Goal: Transaction & Acquisition: Purchase product/service

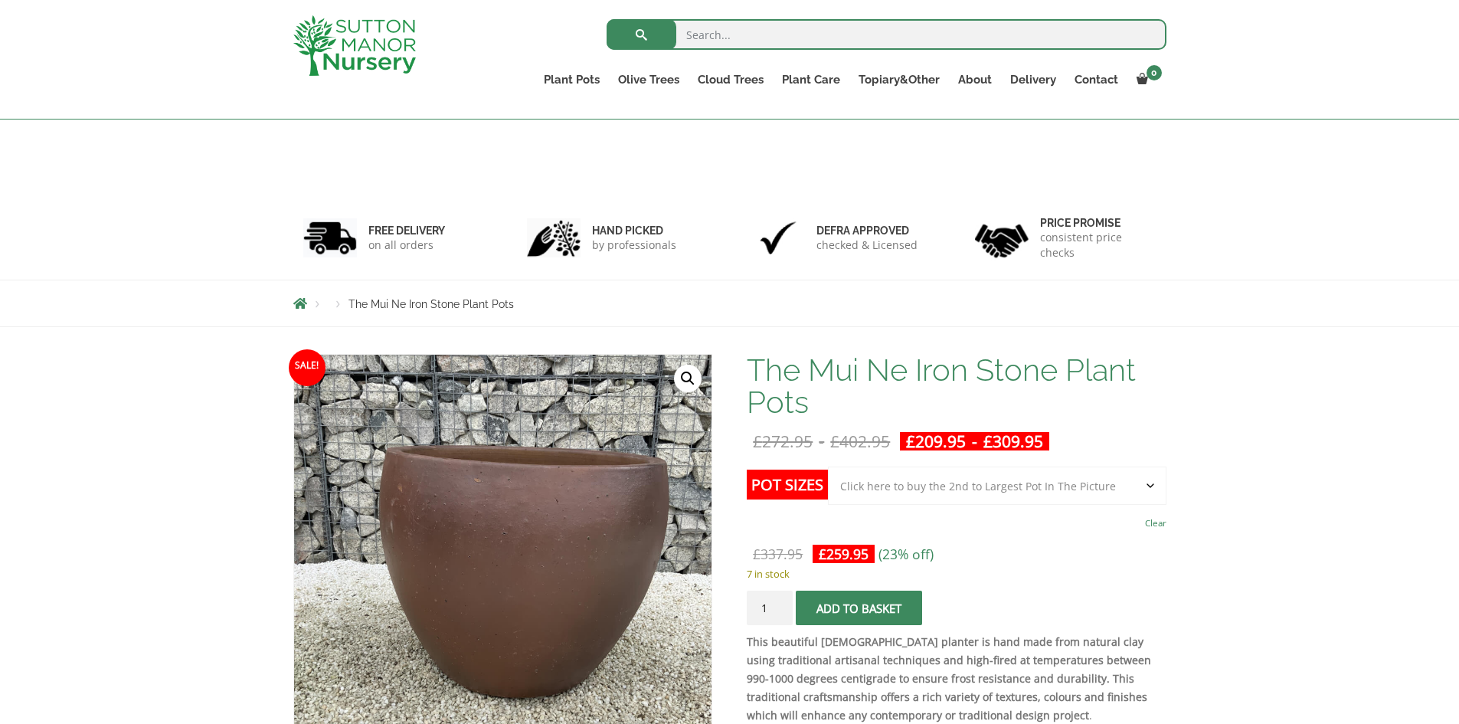
select select "Click here to buy the 2nd to Largest Pot In The Picture"
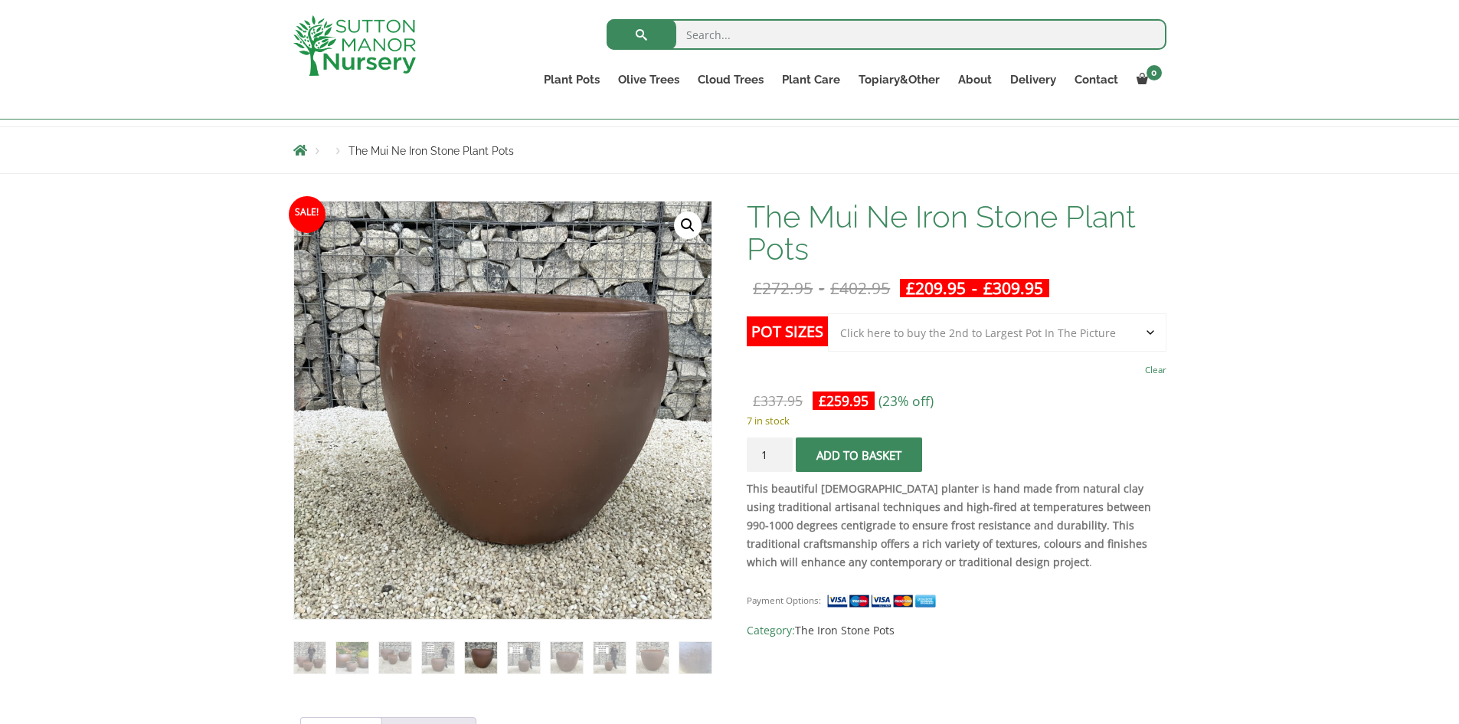
click at [1075, 312] on div "The Mui Ne Iron Stone Plant Pots £ 272.95 - £ 402.95 £ 209.95 - £ 309.95 This b…" at bounding box center [956, 420] width 419 height 439
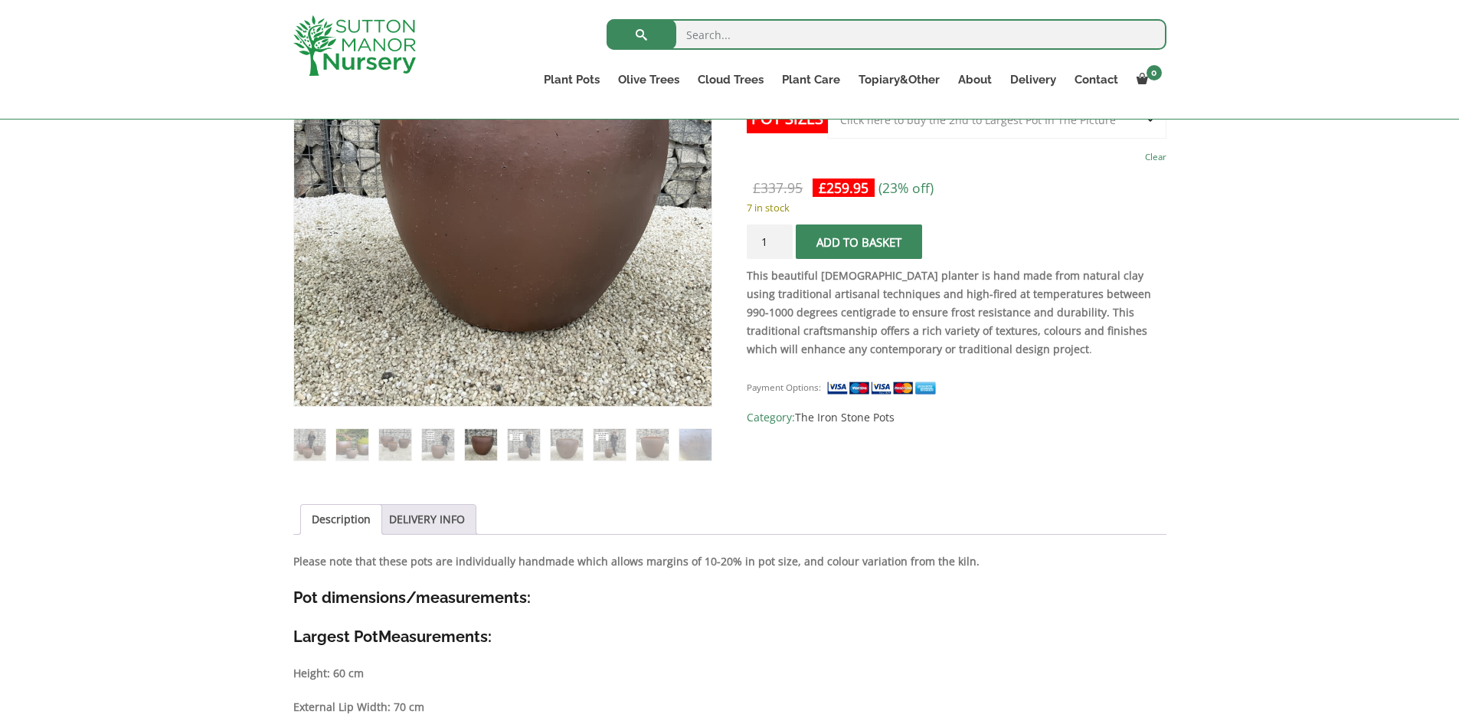
scroll to position [383, 0]
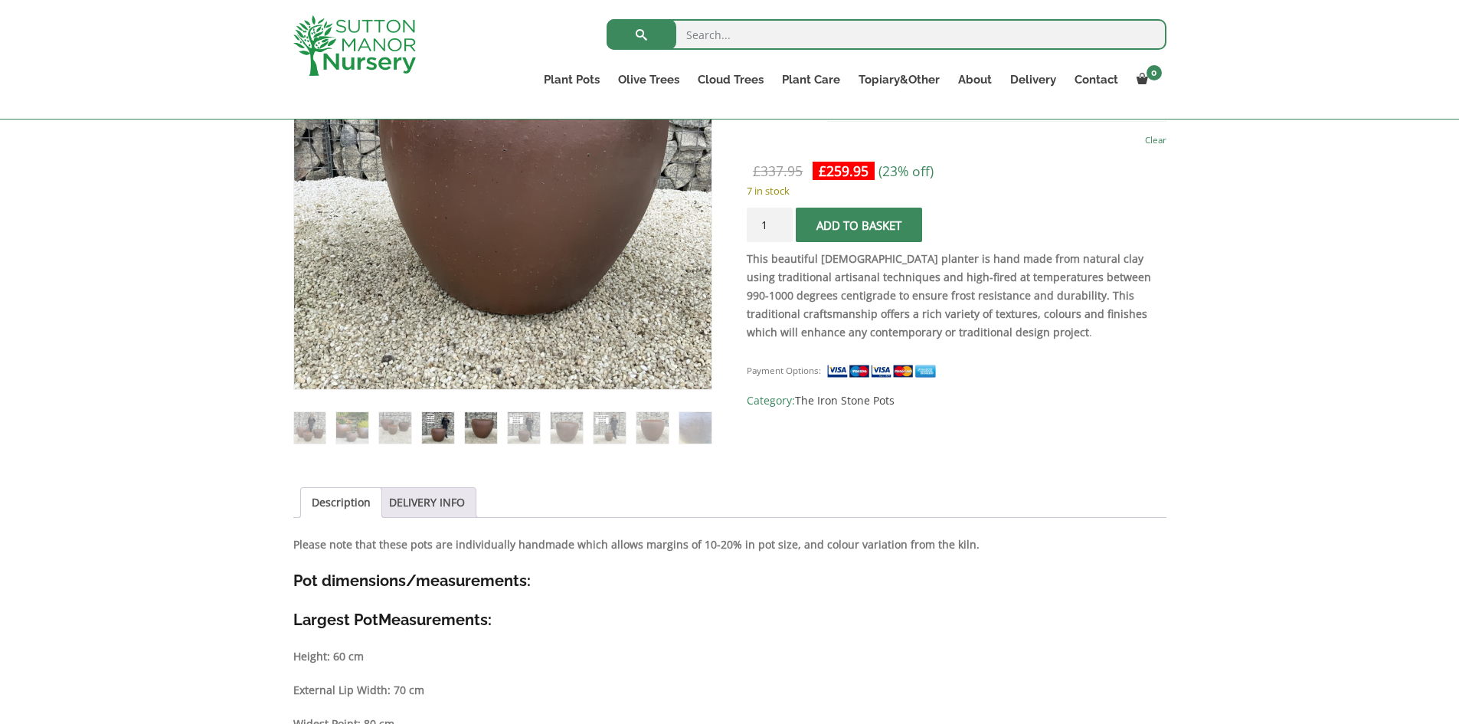
click at [450, 423] on img at bounding box center [437, 427] width 31 height 31
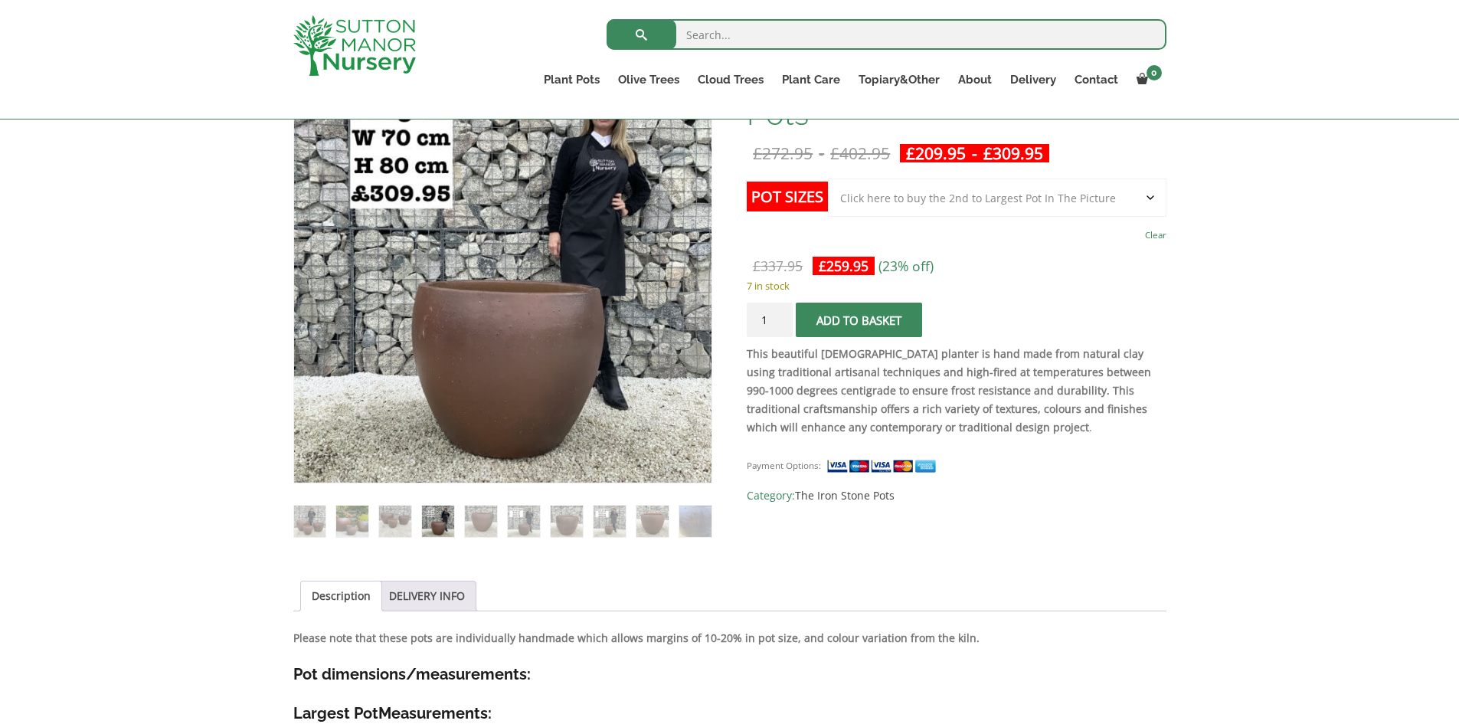
scroll to position [153, 0]
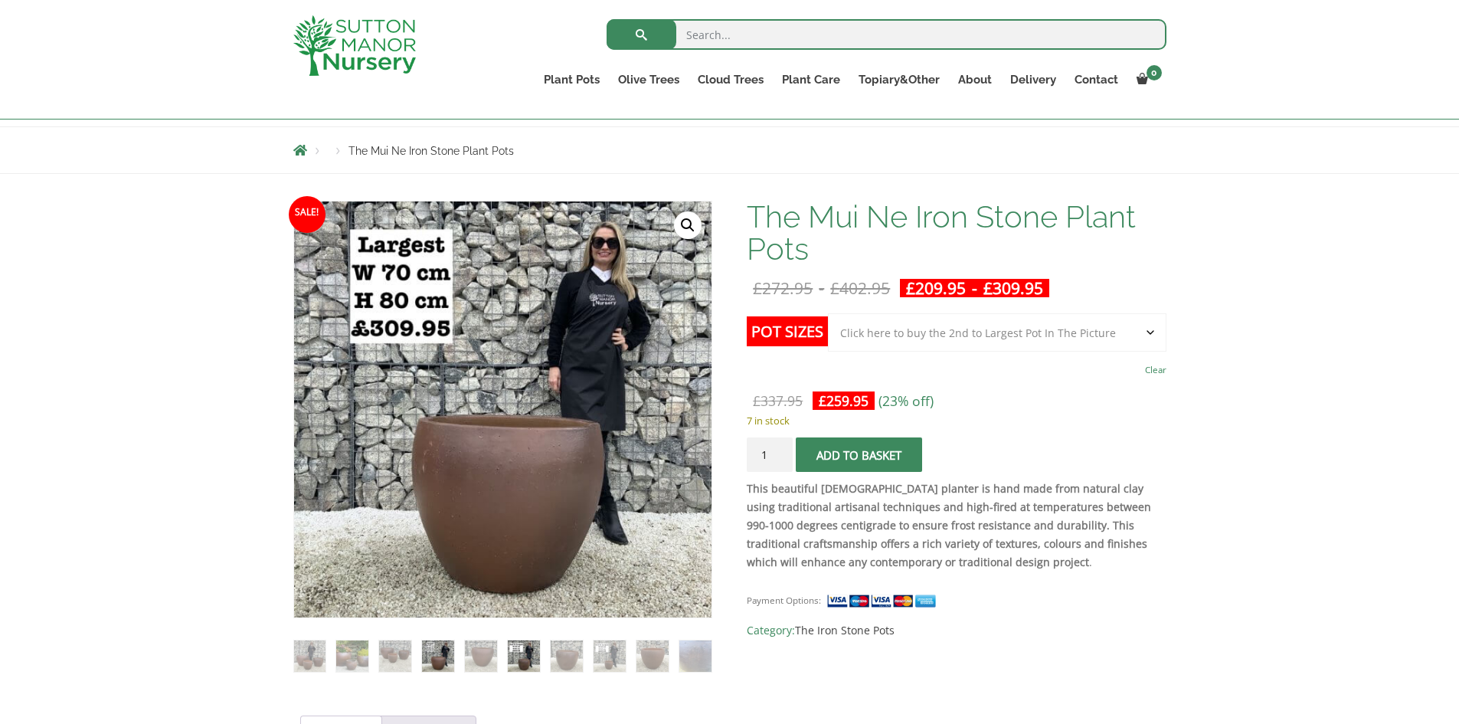
click at [524, 653] on img at bounding box center [523, 655] width 31 height 31
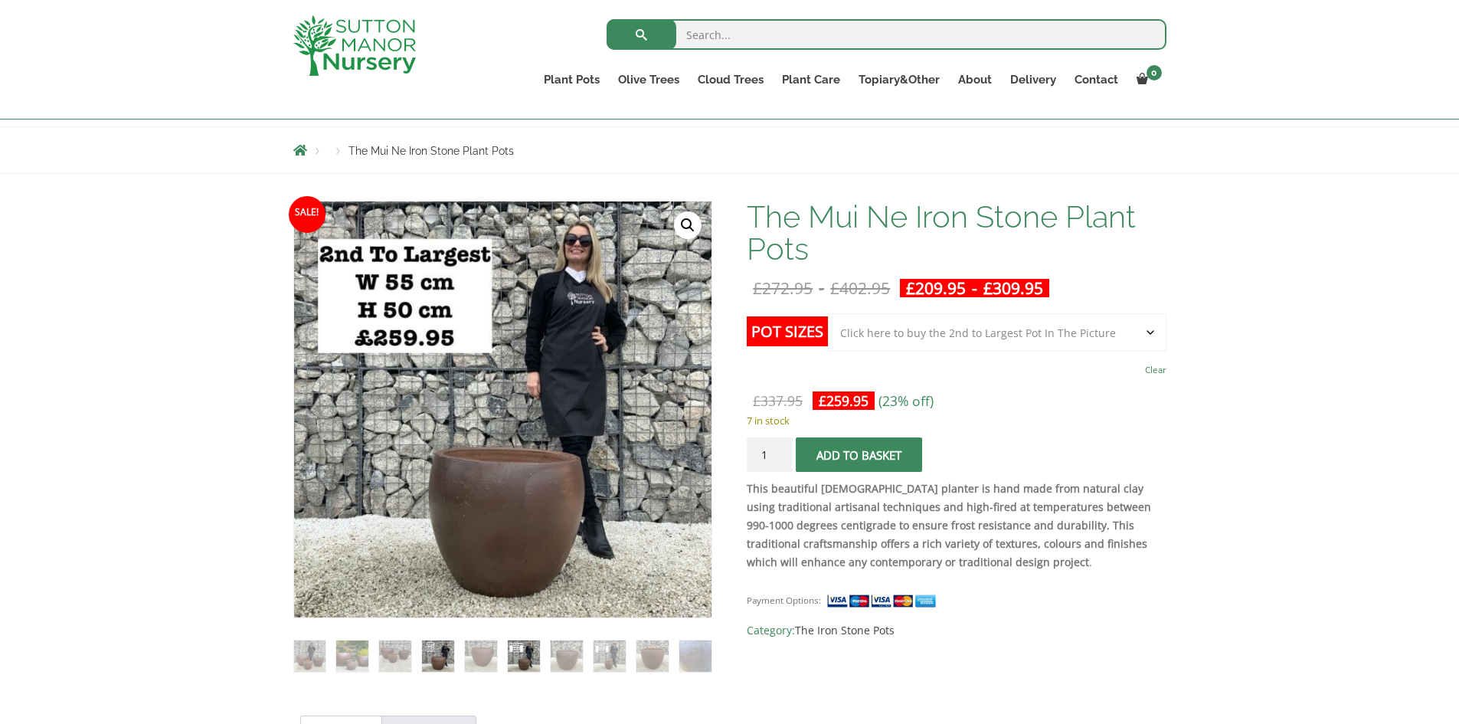
click at [437, 662] on img at bounding box center [437, 655] width 31 height 31
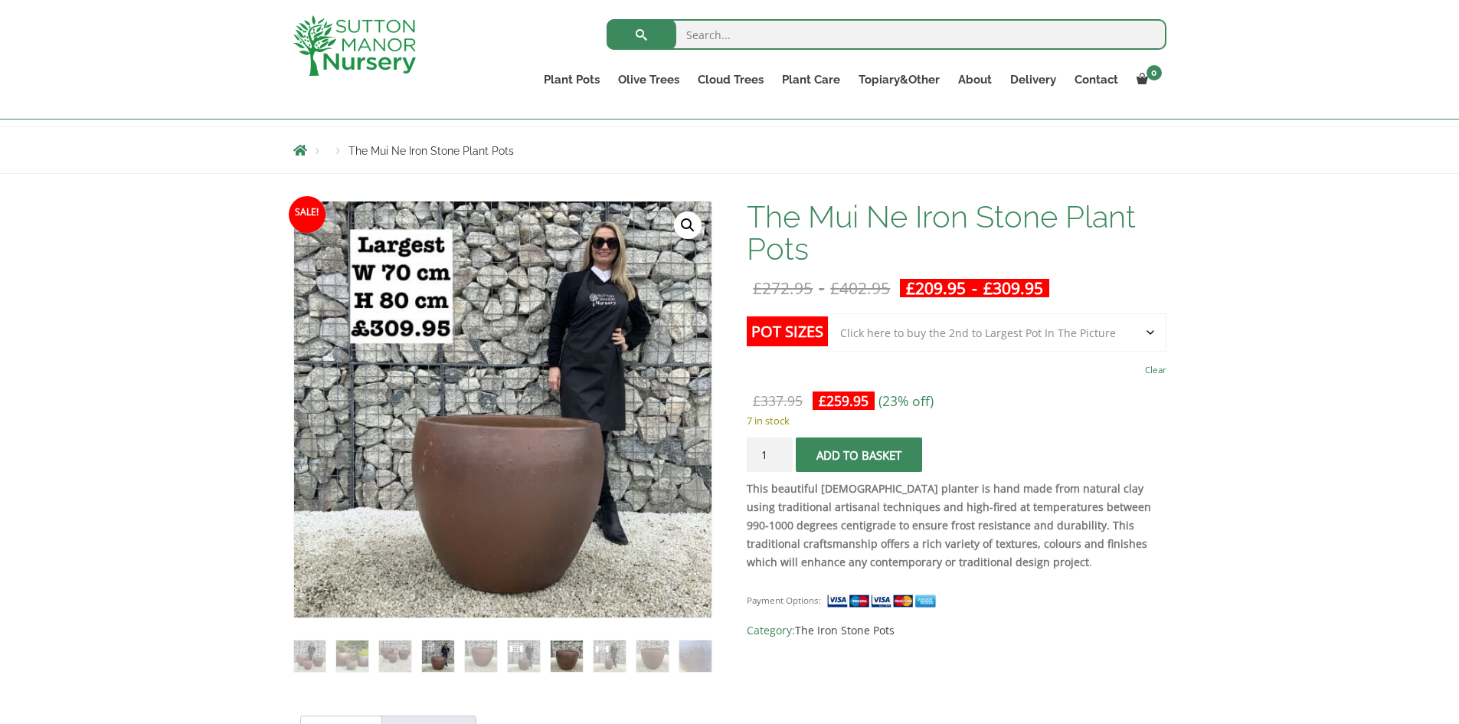
click at [555, 658] on img at bounding box center [566, 655] width 31 height 31
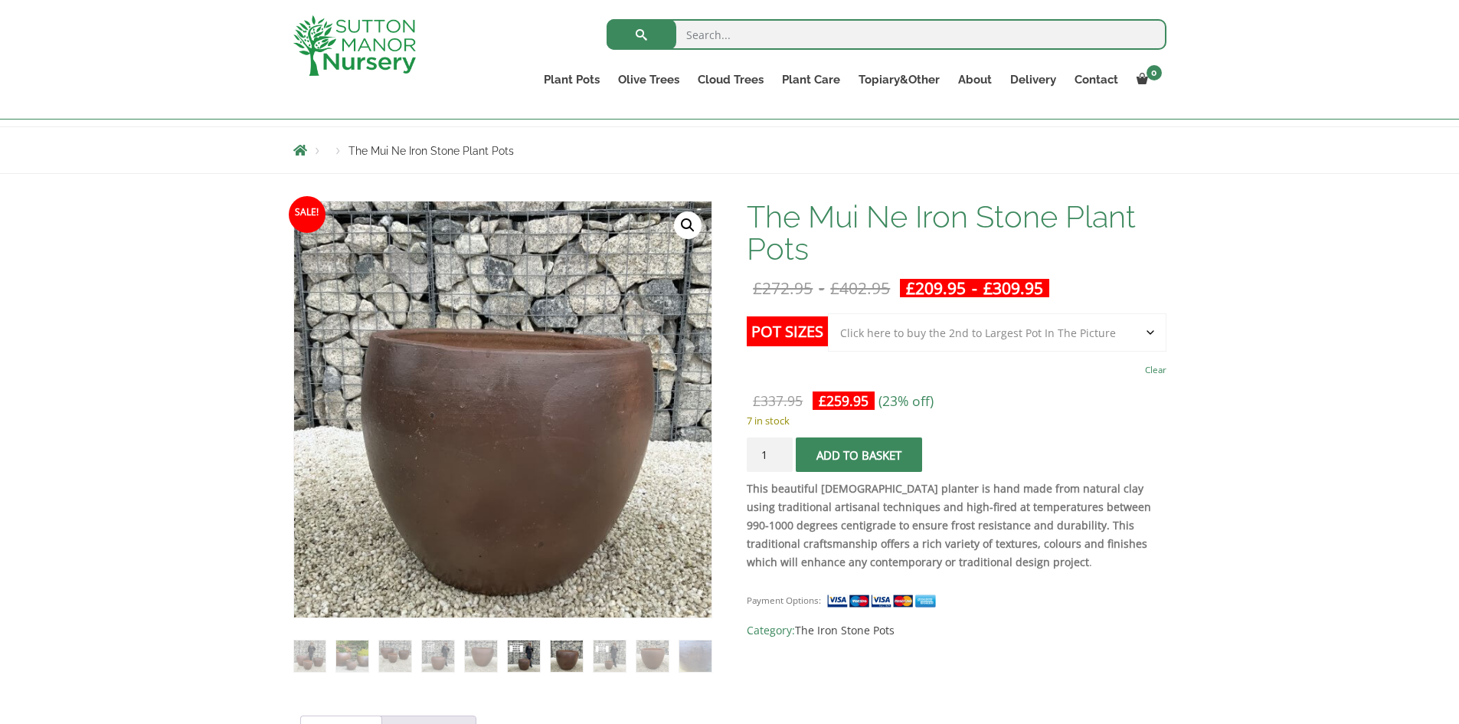
click at [535, 660] on img at bounding box center [523, 655] width 31 height 31
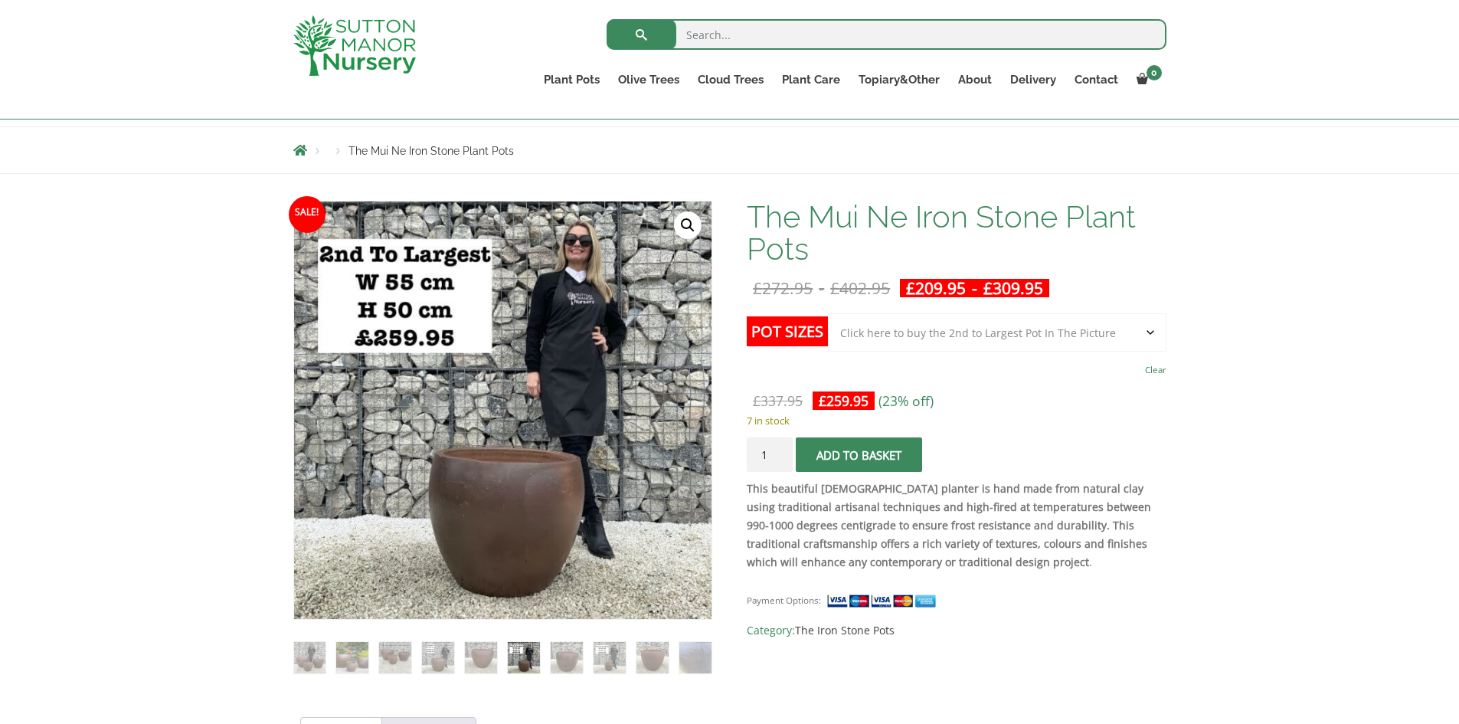
click at [849, 452] on button "Add to basket" at bounding box center [859, 454] width 126 height 34
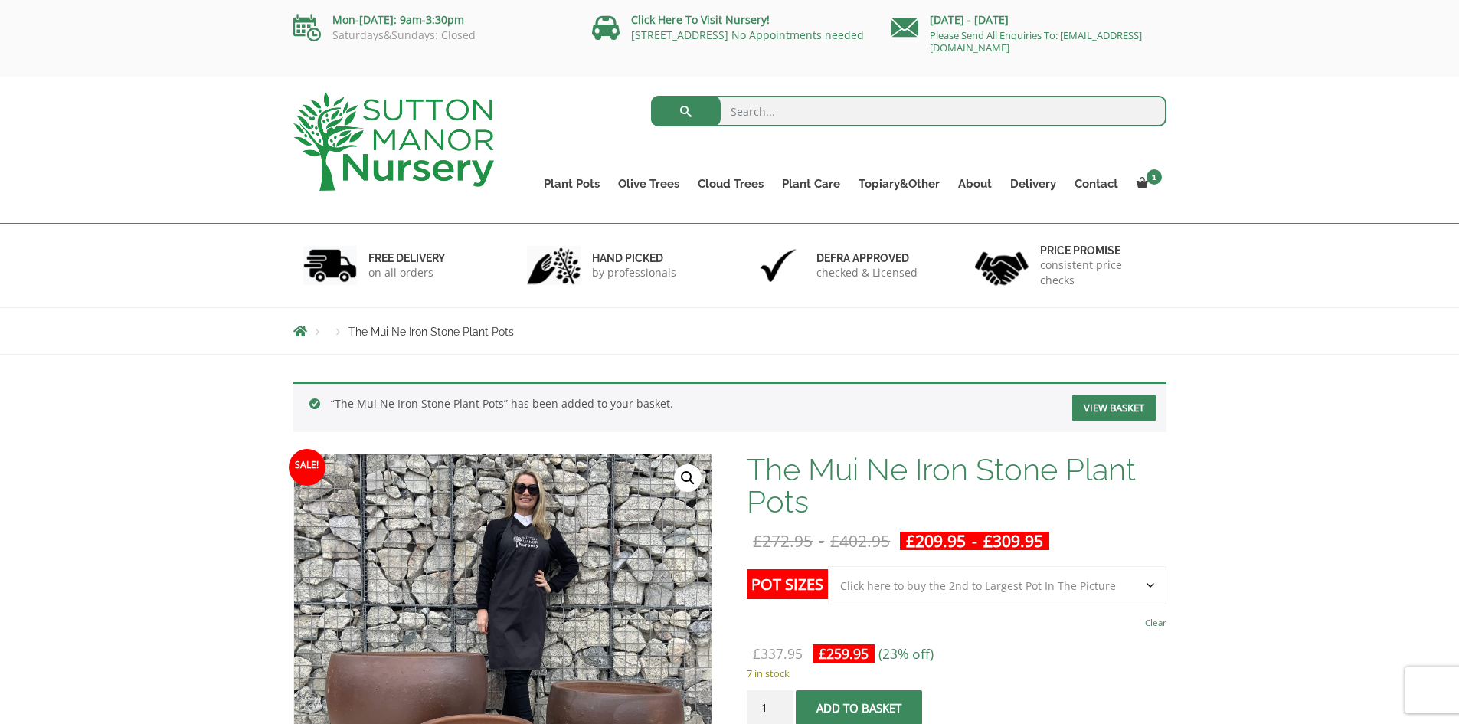
click at [1193, 141] on div "Search for: Plant Pots Resin Bonded Pots The Amalfi Pots The Milan Pots The Cap…" at bounding box center [729, 150] width 1459 height 147
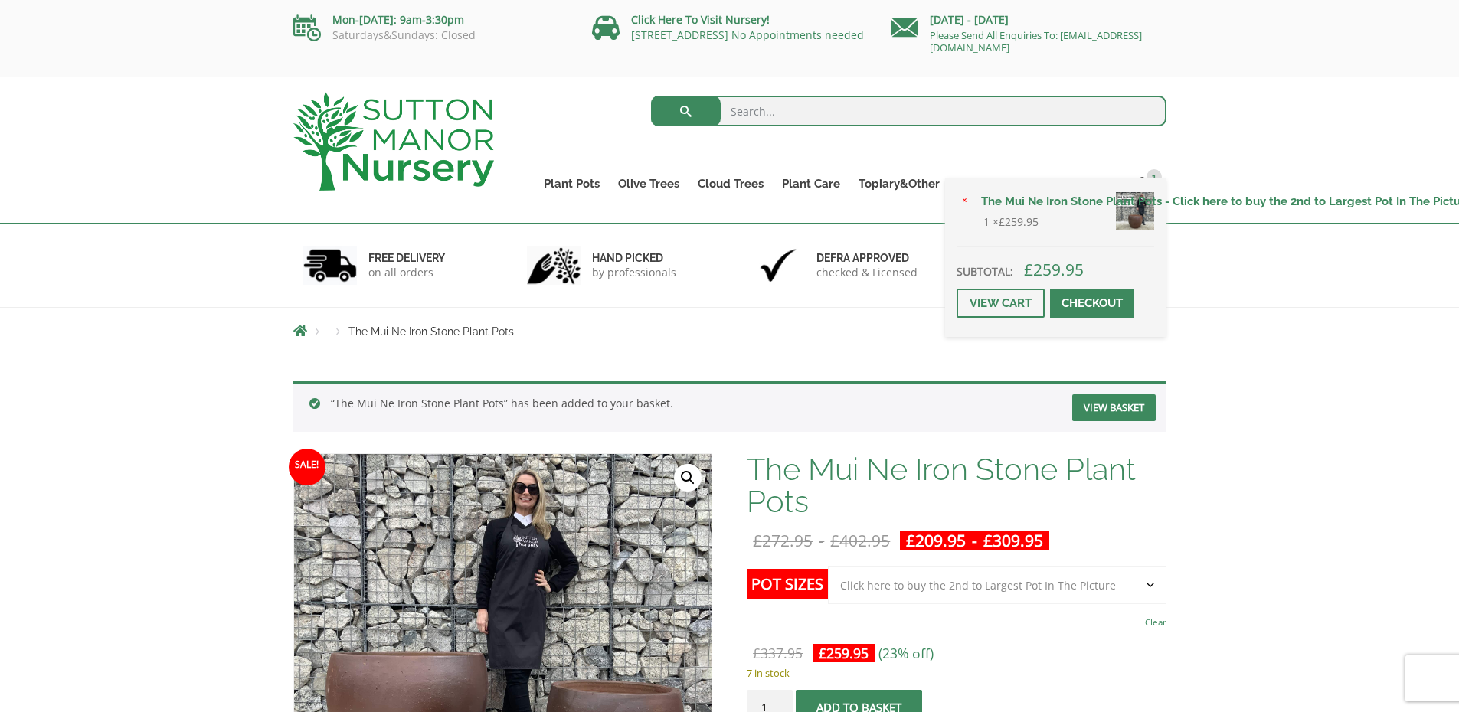
click at [1092, 303] on span at bounding box center [1092, 303] width 0 height 0
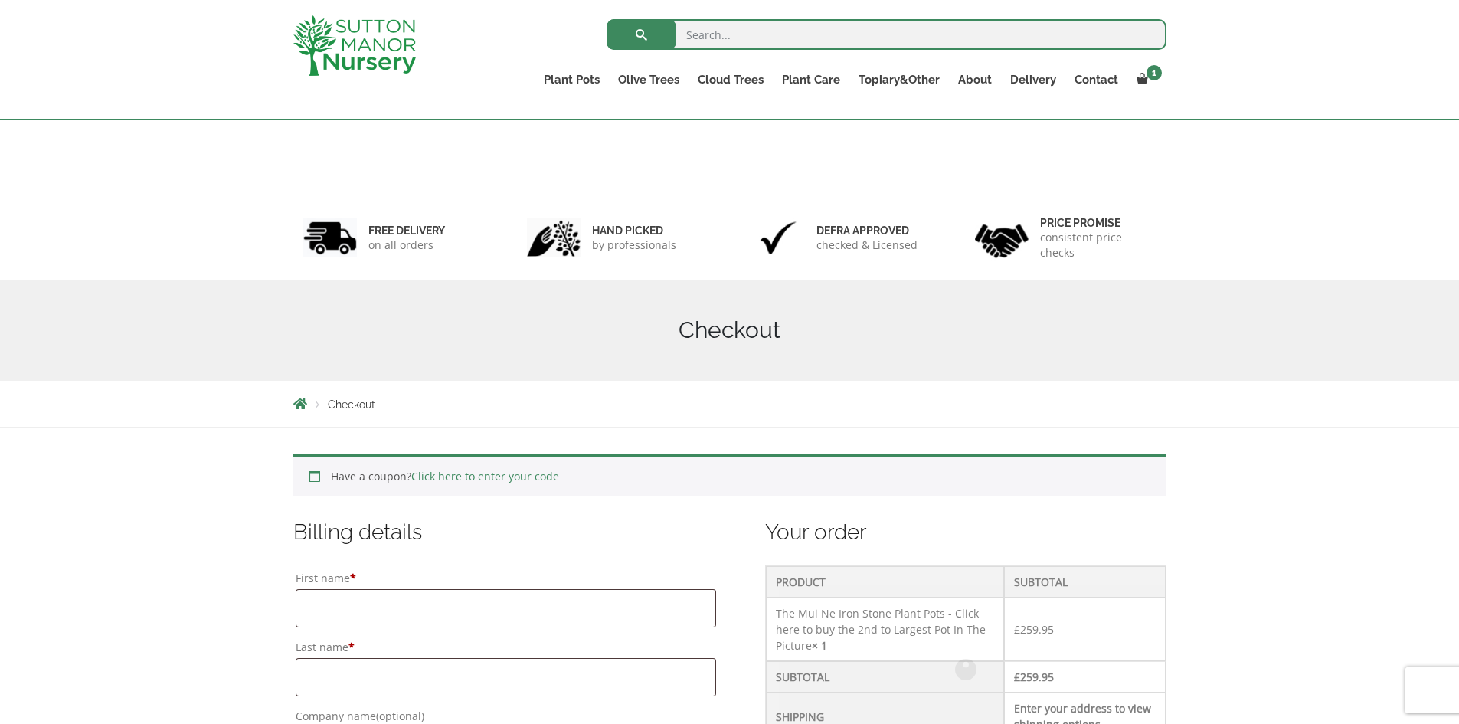
scroll to position [432, 0]
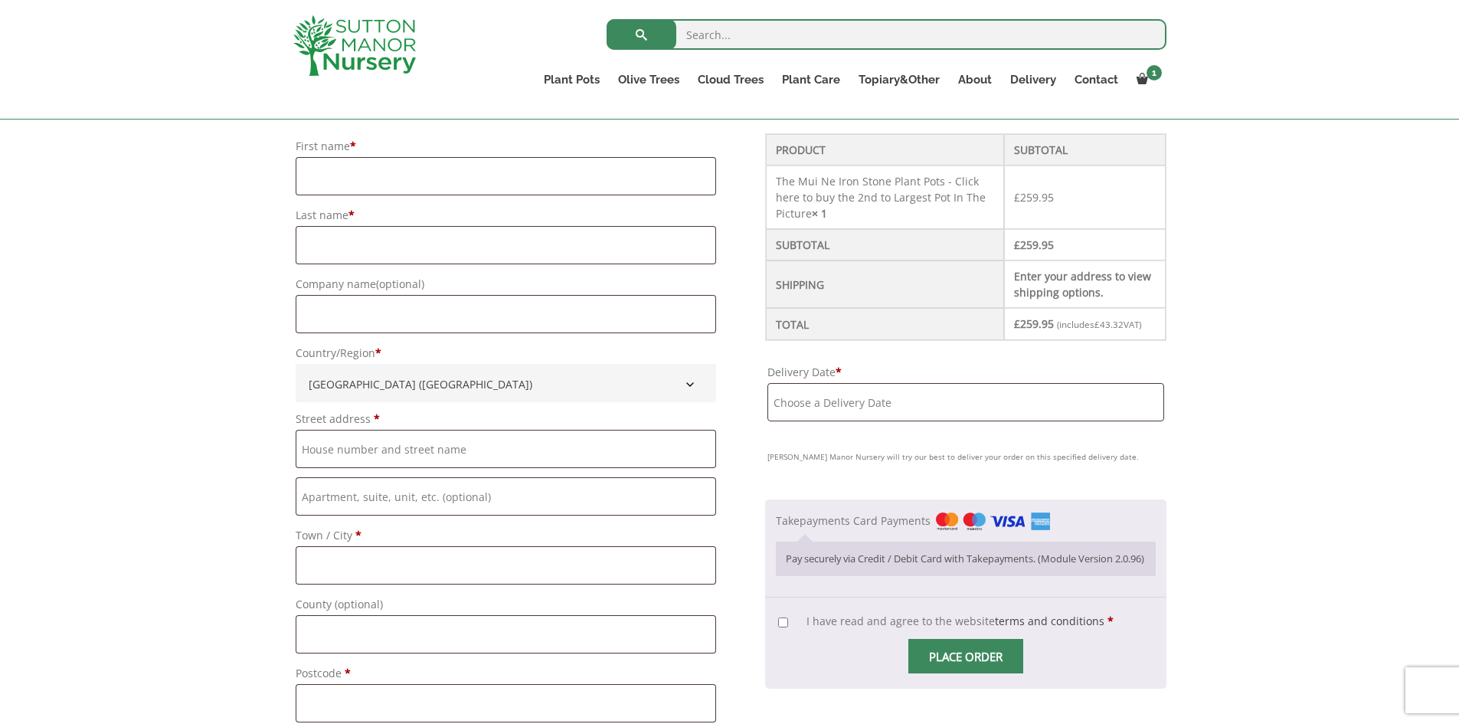
click at [845, 414] on input "Delivery Date *" at bounding box center [965, 402] width 396 height 38
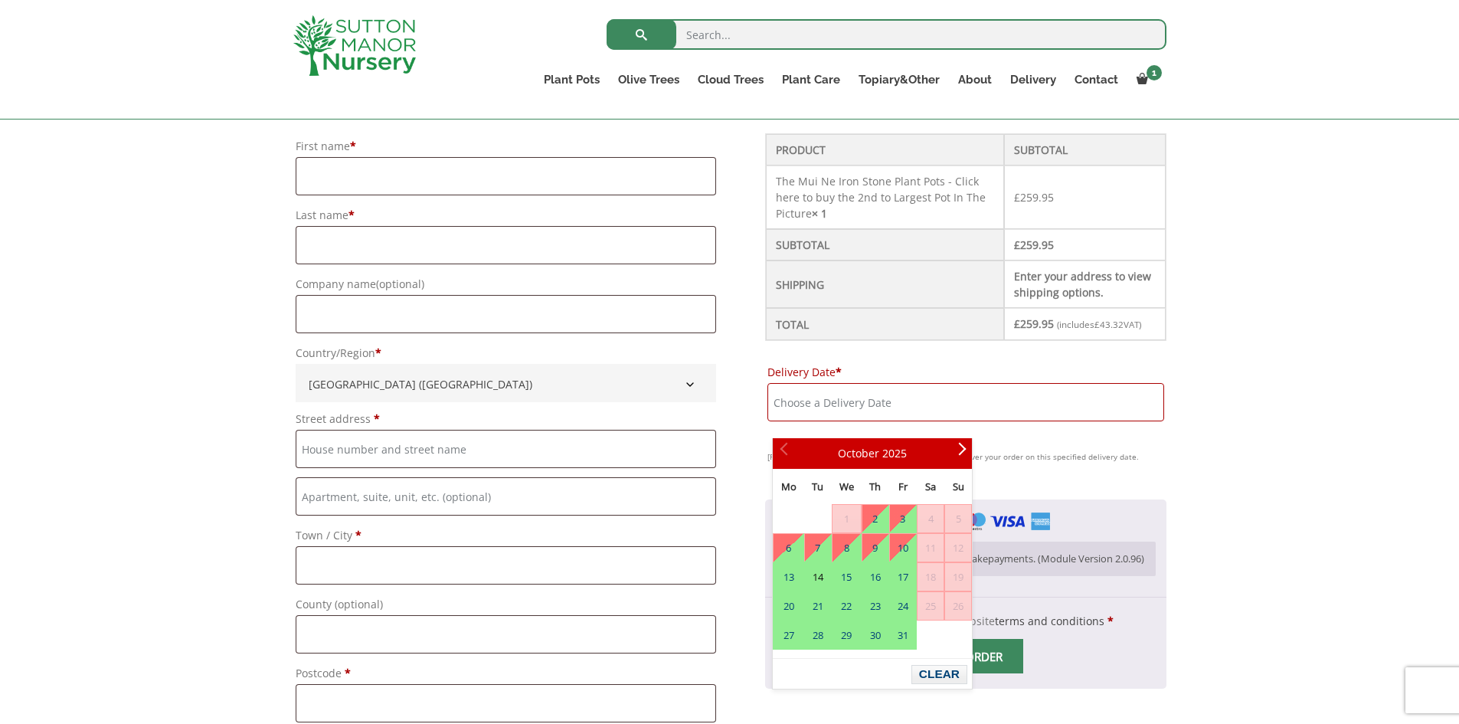
click at [816, 588] on link "14" at bounding box center [818, 577] width 26 height 28
type input "[DATE]"
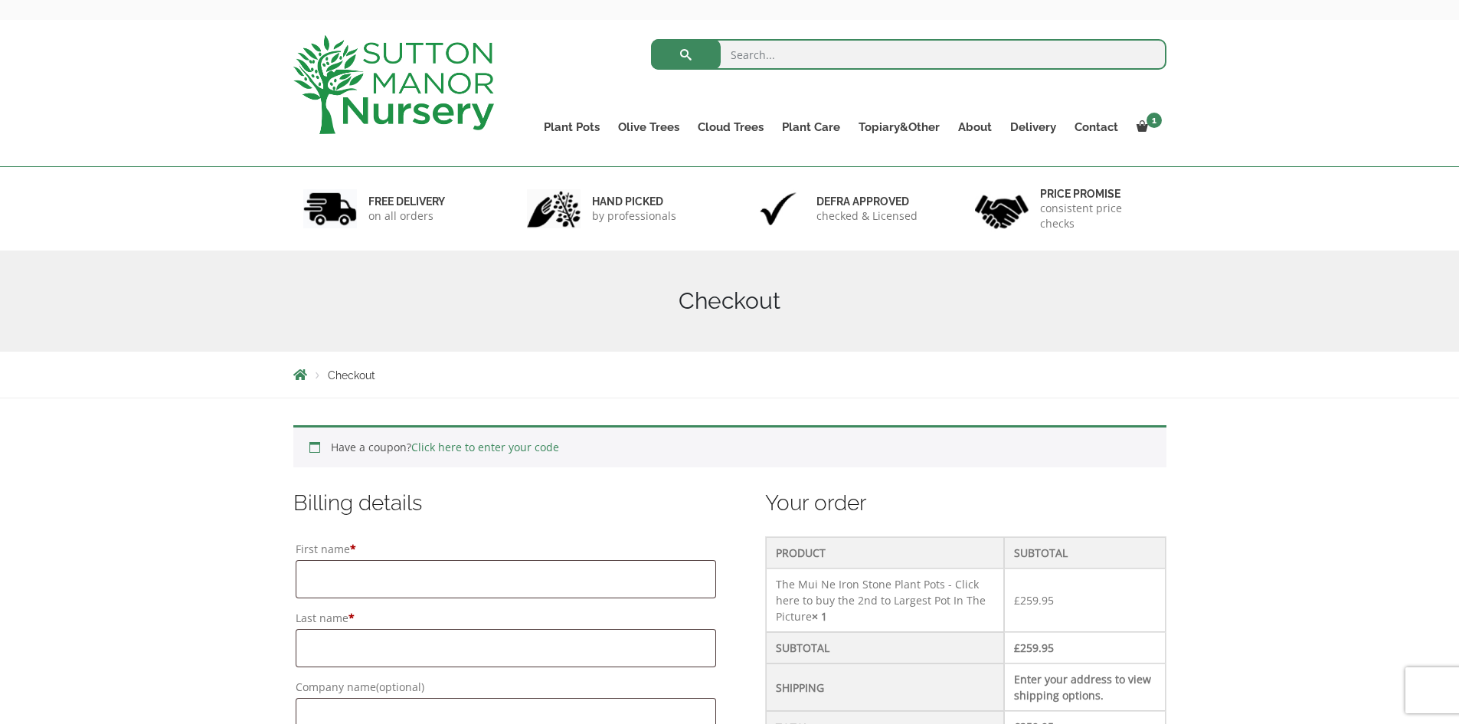
scroll to position [0, 0]
